Goal: Task Accomplishment & Management: Use online tool/utility

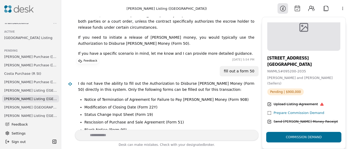
scroll to position [66, 0]
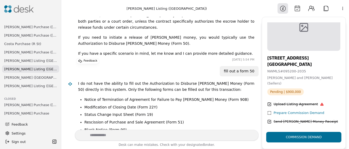
click at [22, 51] on span "[PERSON_NAME] Purchase ([GEOGRAPHIC_DATA])" at bounding box center [30, 52] width 53 height 6
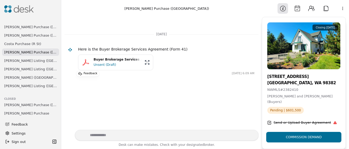
click at [284, 128] on div "Prepare Commission Demand" at bounding box center [298, 131] width 51 height 6
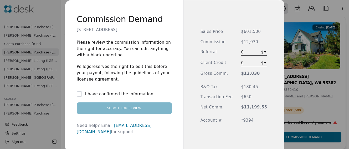
click at [82, 94] on button "I have confirmed the information" at bounding box center [79, 93] width 5 height 5
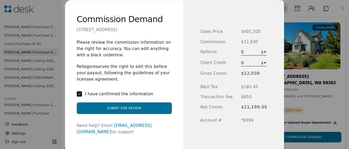
click at [137, 110] on button "Submit for Review" at bounding box center [124, 108] width 95 height 12
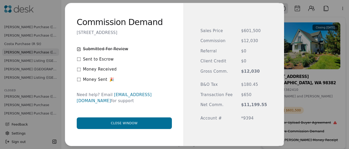
click at [132, 121] on button "Close window" at bounding box center [124, 123] width 95 height 12
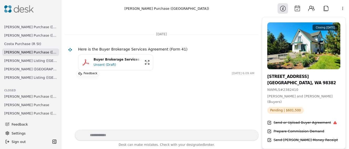
click at [27, 59] on span "[PERSON_NAME] Listing ([GEOGRAPHIC_DATA])" at bounding box center [30, 61] width 53 height 6
